Goal: Task Accomplishment & Management: Manage account settings

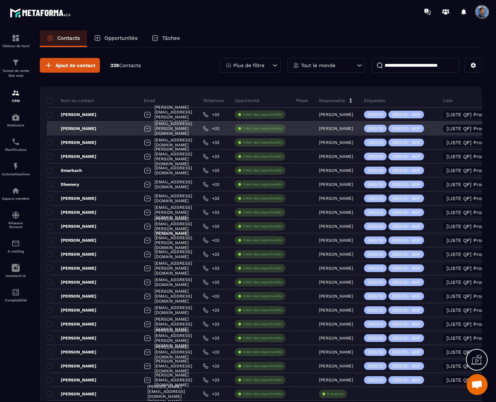
scroll to position [3487, 0]
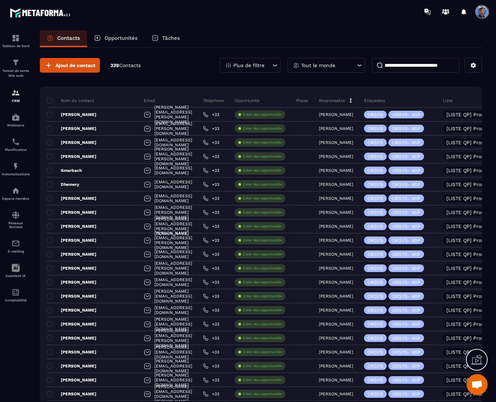
click at [266, 63] on div "Plus de filtre" at bounding box center [250, 65] width 61 height 15
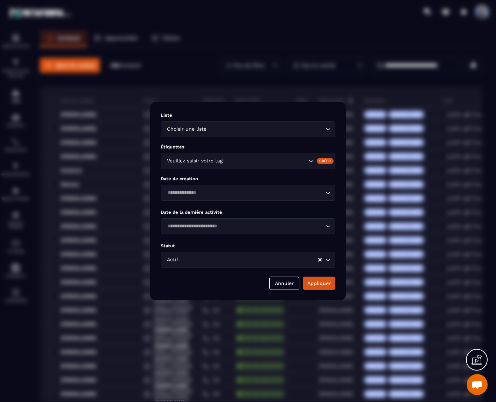
click at [278, 162] on input "Search for option" at bounding box center [265, 161] width 83 height 8
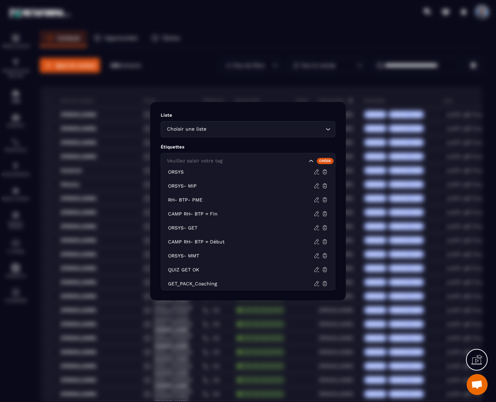
scroll to position [0, 0]
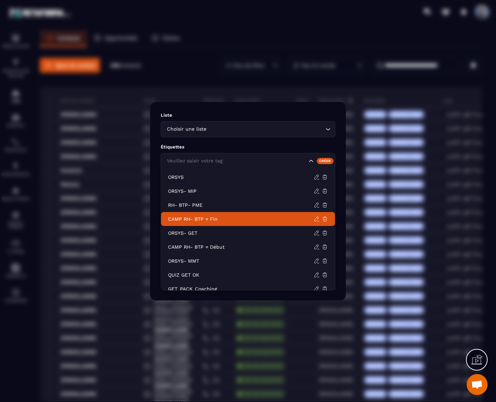
click at [212, 216] on p "CAMP RH- BTP = Fin" at bounding box center [241, 219] width 146 height 7
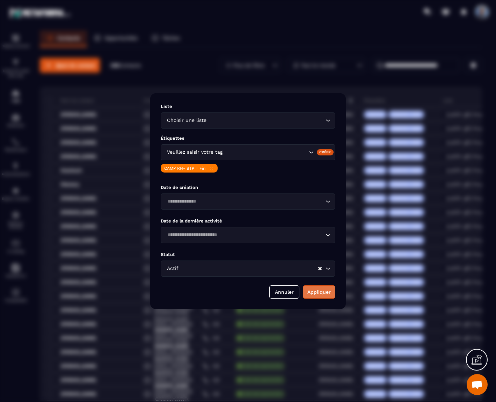
click at [322, 292] on button "Appliquer" at bounding box center [319, 292] width 33 height 13
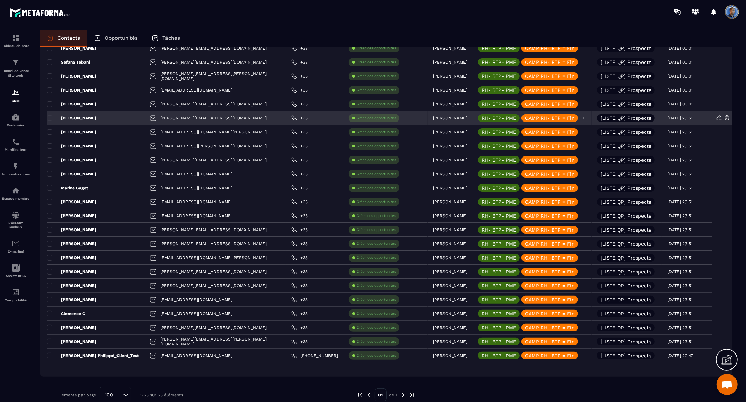
scroll to position [540, 0]
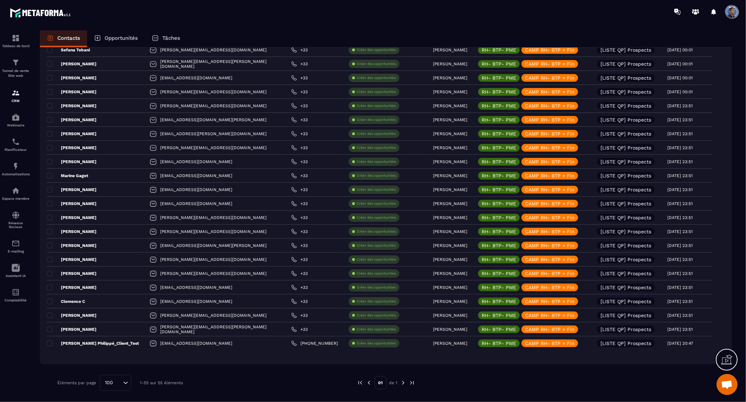
click at [404, 384] on img at bounding box center [403, 383] width 6 height 6
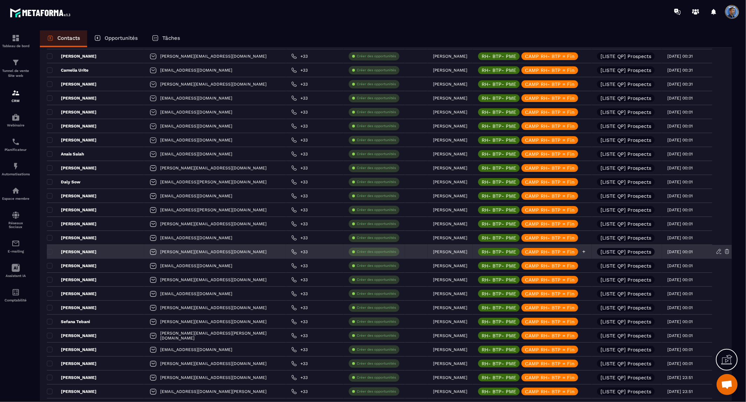
scroll to position [0, 0]
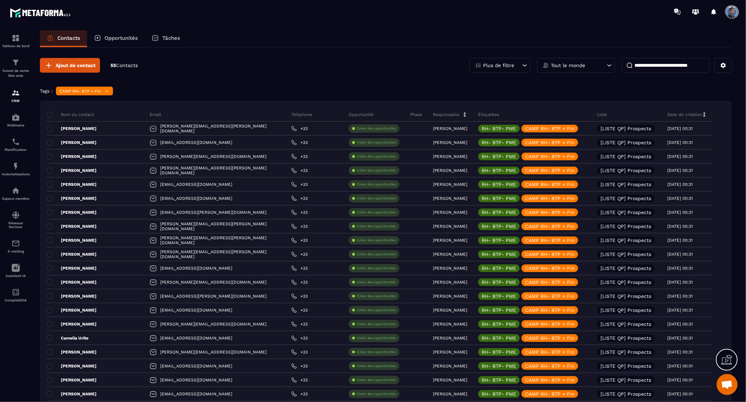
click at [496, 64] on icon at bounding box center [524, 65] width 7 height 7
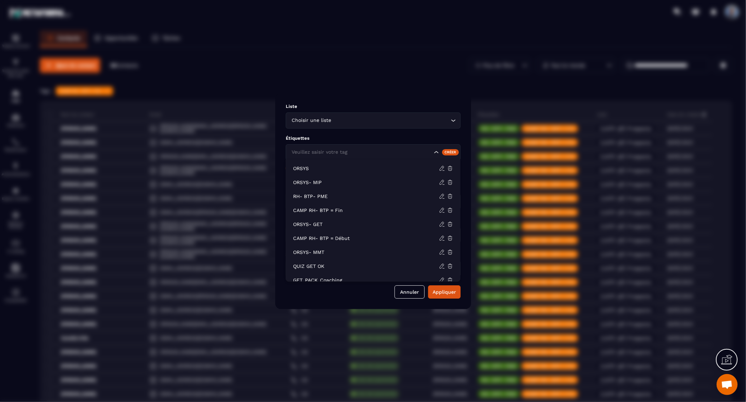
click at [432, 151] on icon "Search for option" at bounding box center [435, 152] width 7 height 7
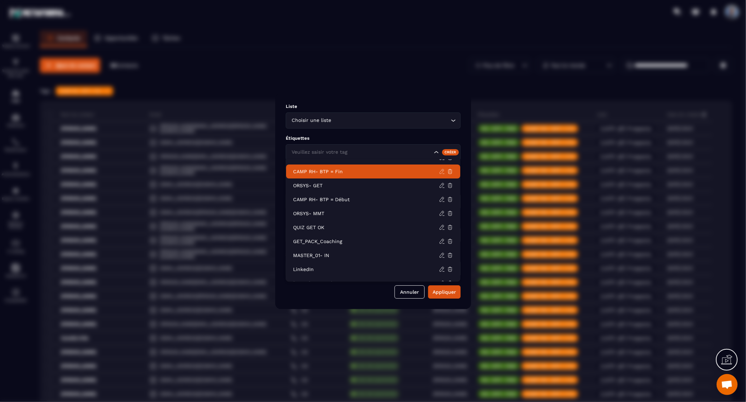
click at [441, 173] on icon at bounding box center [442, 172] width 6 height 6
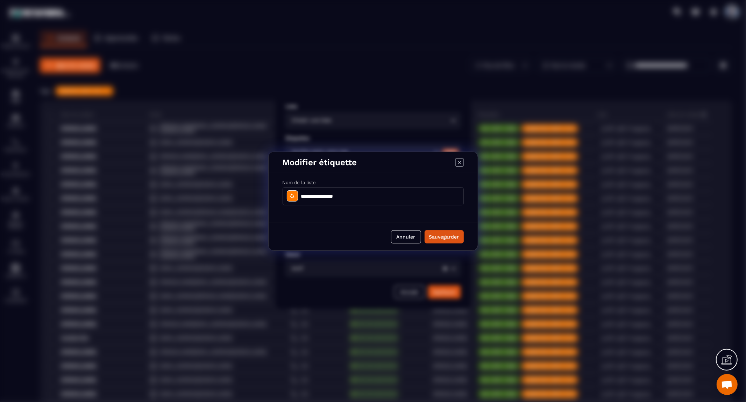
drag, startPoint x: 338, startPoint y: 194, endPoint x: 421, endPoint y: 199, distance: 83.3
click at [420, 199] on input "**********" at bounding box center [372, 196] width 181 height 18
type input "**********"
click at [449, 238] on button "Sauvegarder" at bounding box center [443, 236] width 39 height 13
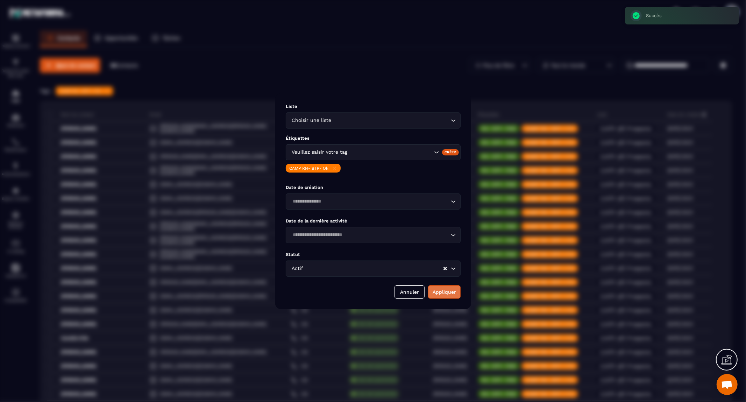
click at [451, 294] on button "Appliquer" at bounding box center [444, 292] width 33 height 13
